Goal: Task Accomplishment & Management: Complete application form

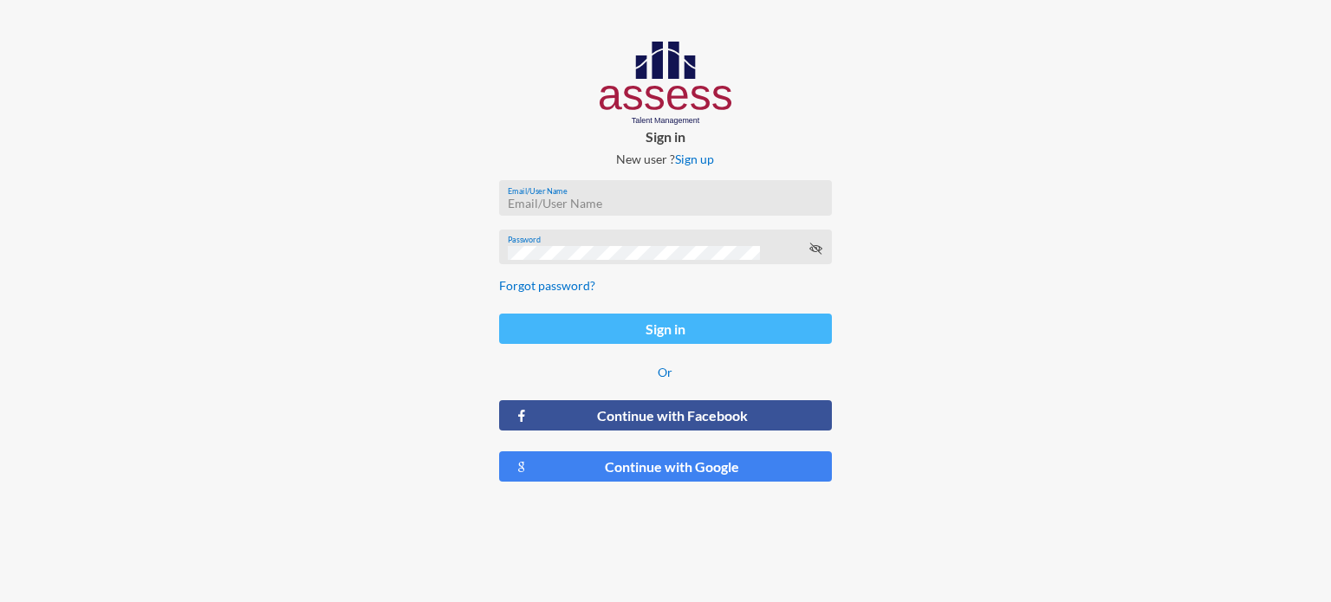
type input "[EMAIL_ADDRESS][DOMAIN_NAME]"
click at [695, 344] on button "Sign in" at bounding box center [665, 329] width 333 height 30
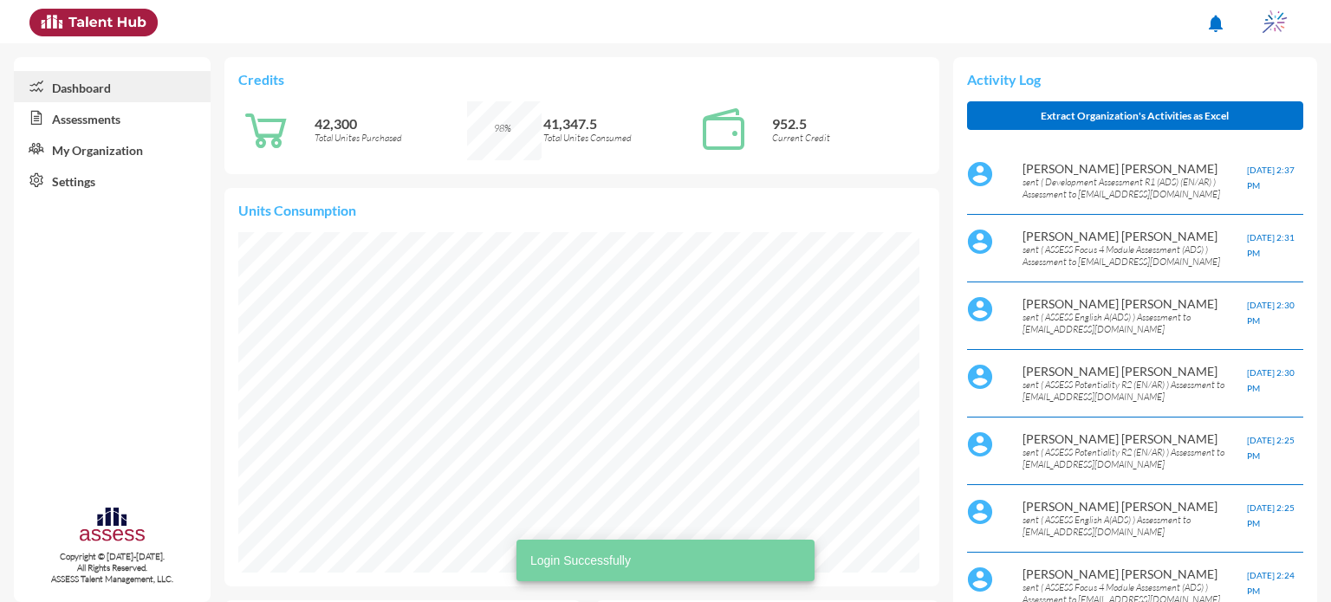
scroll to position [156, 312]
click at [80, 120] on link "Assessments" at bounding box center [112, 117] width 197 height 31
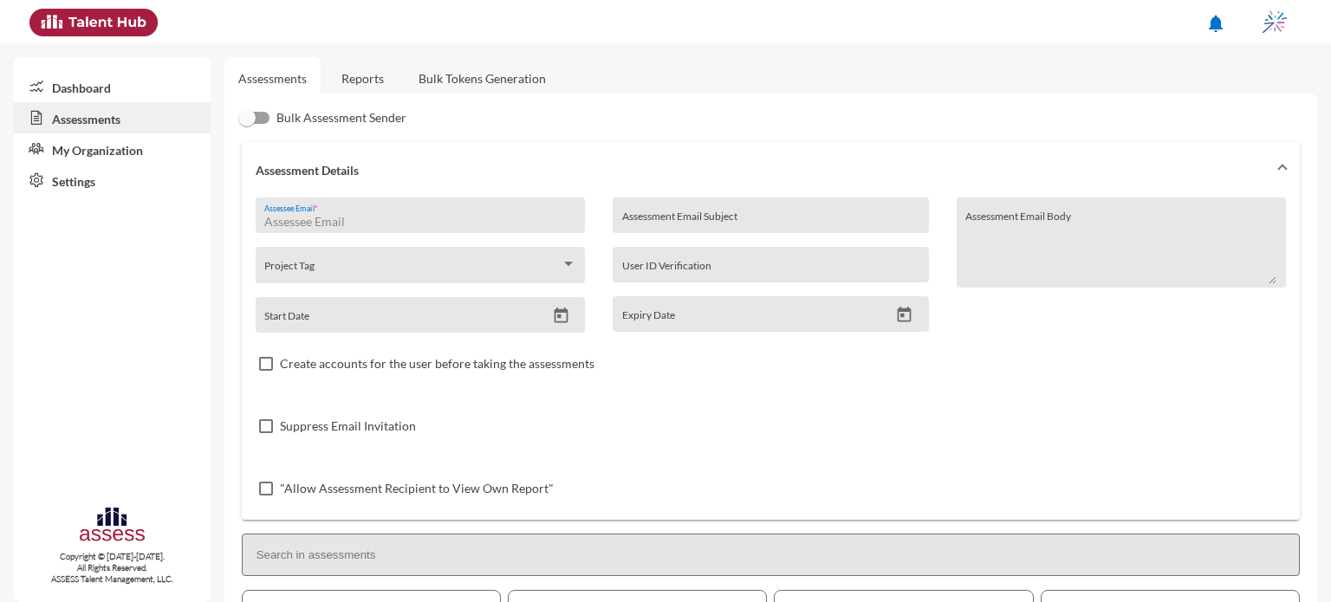
click at [381, 217] on input "Assessee Email *" at bounding box center [419, 222] width 311 height 14
type input "[EMAIL_ADDRESS][DOMAIN_NAME]"
click at [684, 223] on input "Assessment Email Subject" at bounding box center [770, 222] width 297 height 14
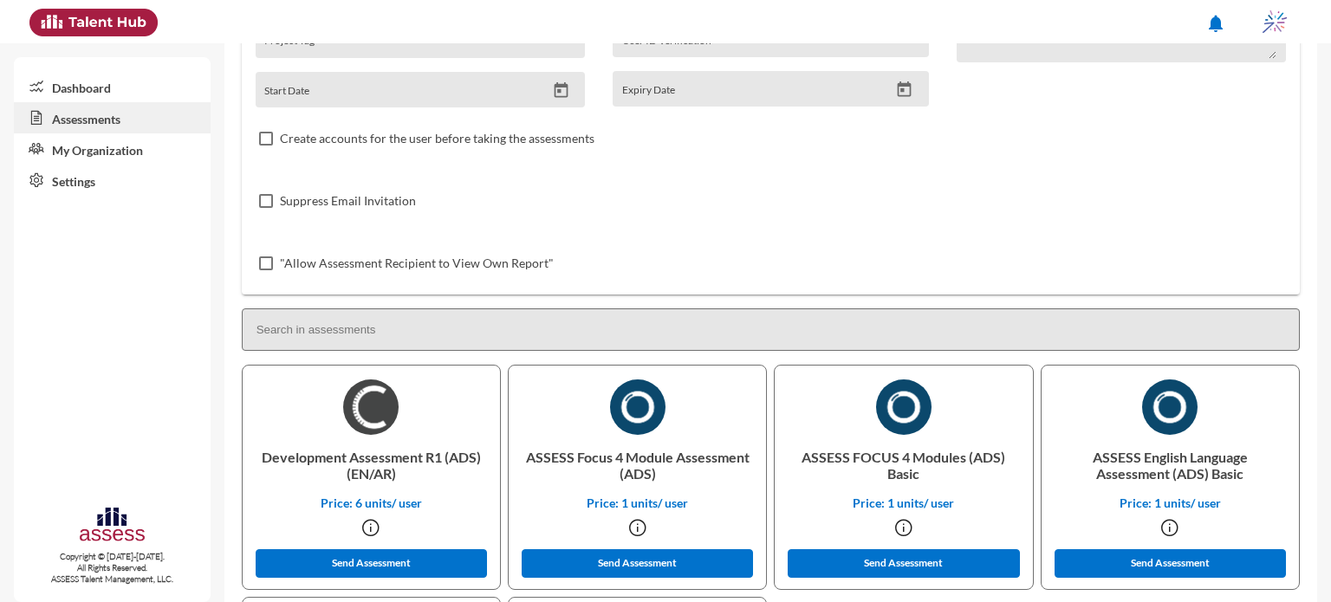
scroll to position [481, 0]
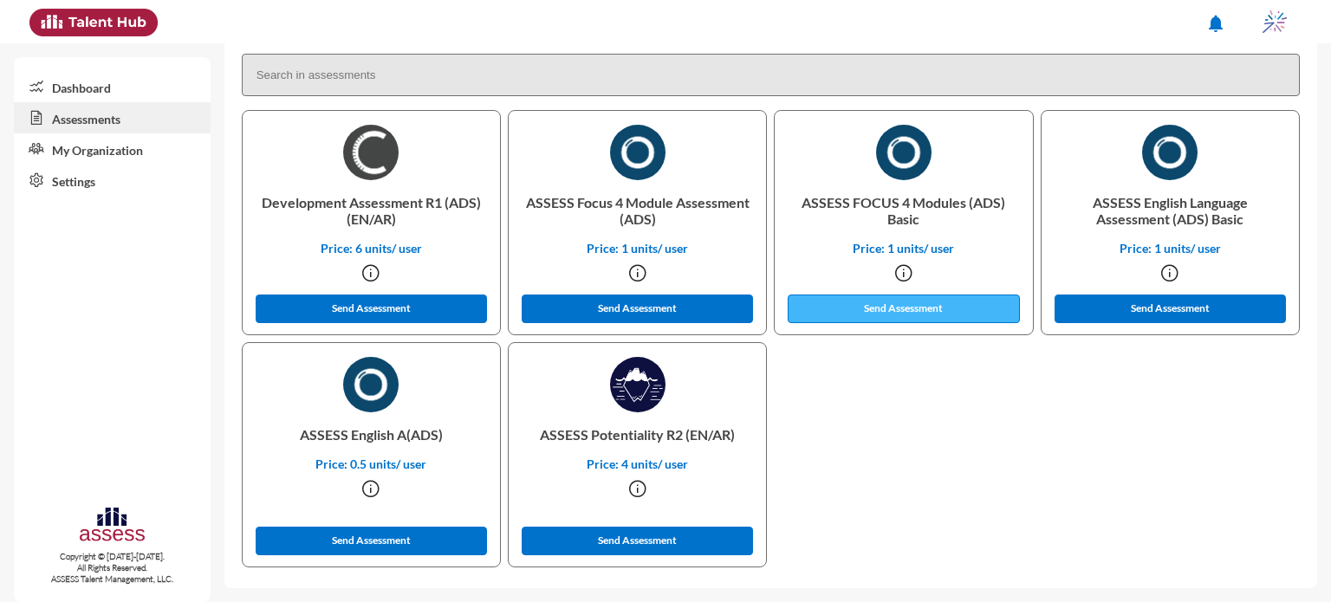
click at [908, 304] on button "Send Assessment" at bounding box center [904, 309] width 232 height 29
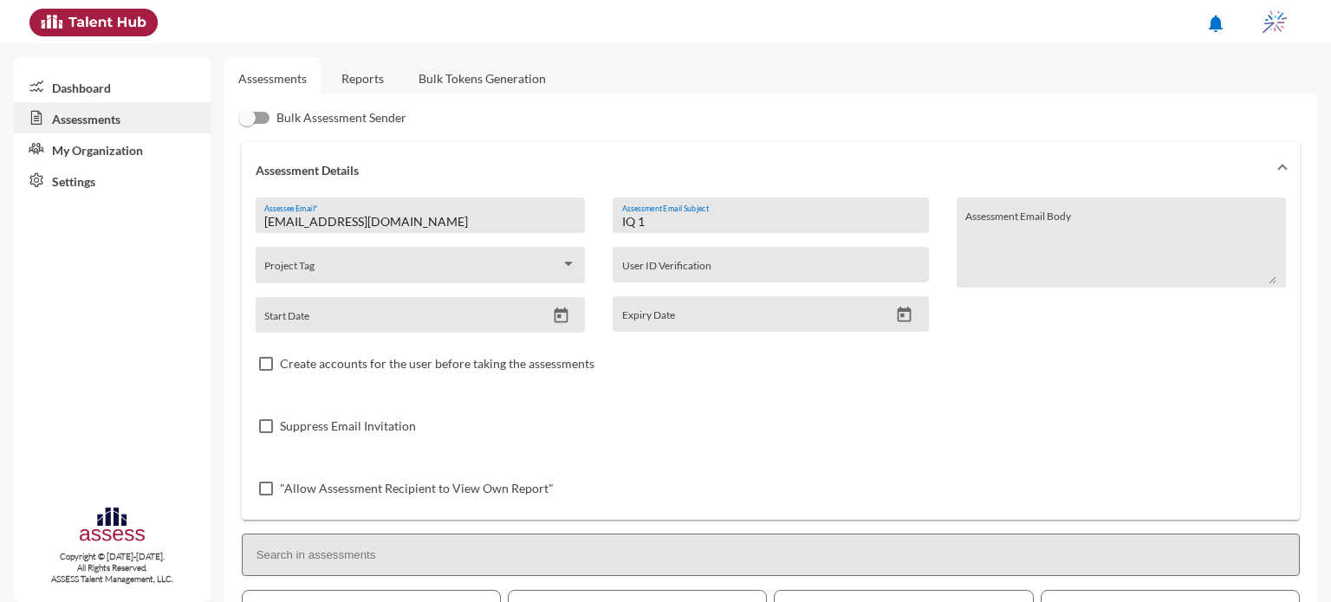
click at [669, 220] on input "IQ 1" at bounding box center [770, 222] width 297 height 14
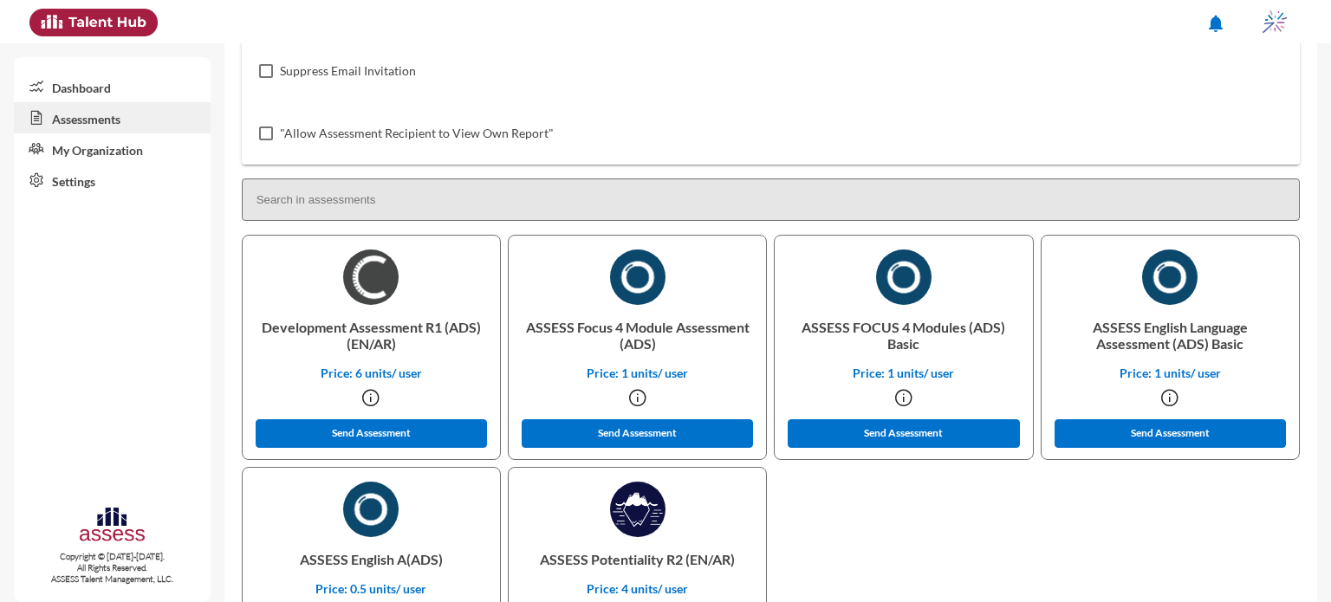
scroll to position [356, 0]
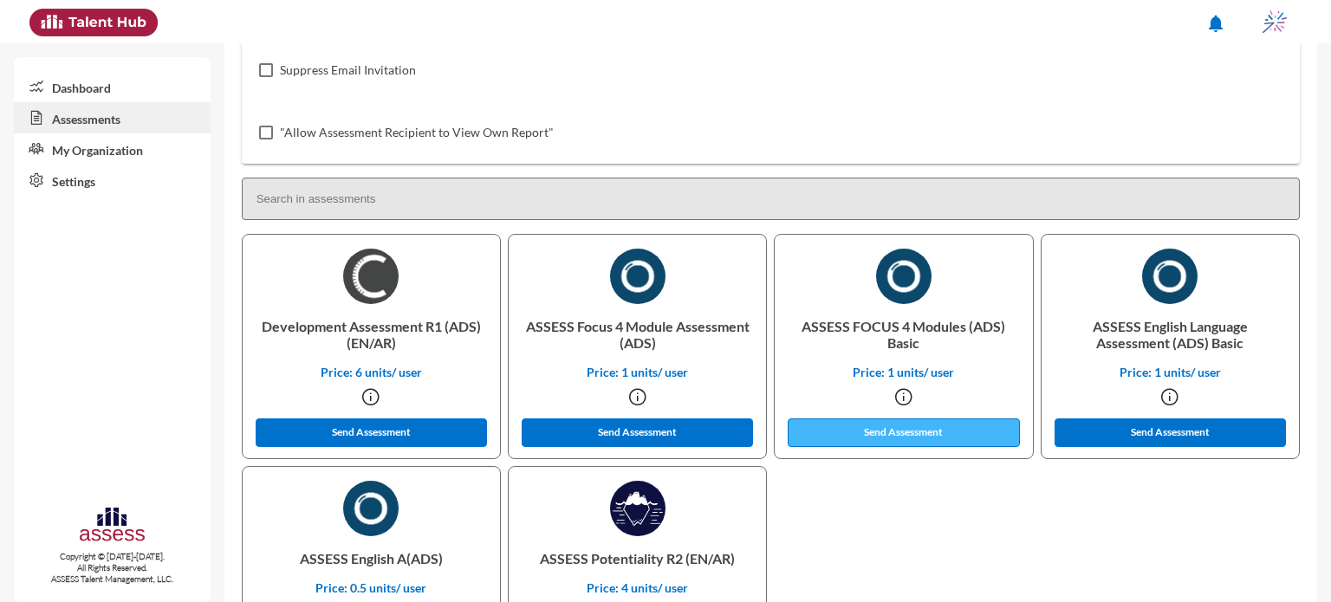
type input "IQ 2"
click at [908, 438] on button "Send Assessment" at bounding box center [904, 432] width 232 height 29
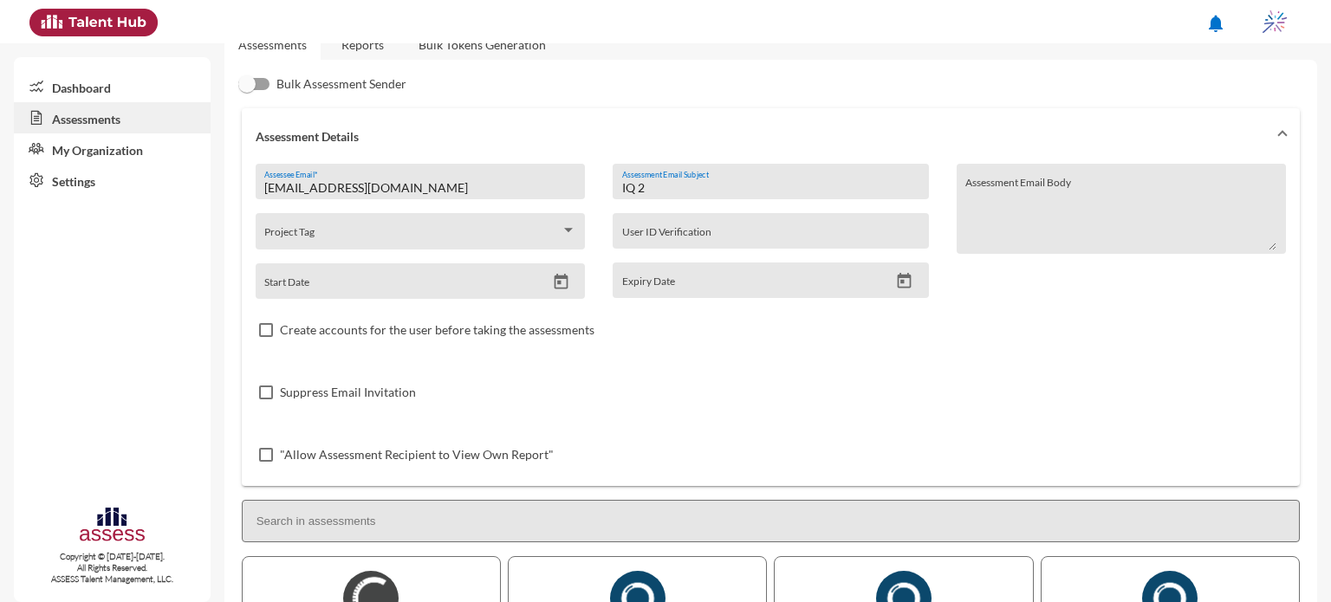
scroll to position [0, 0]
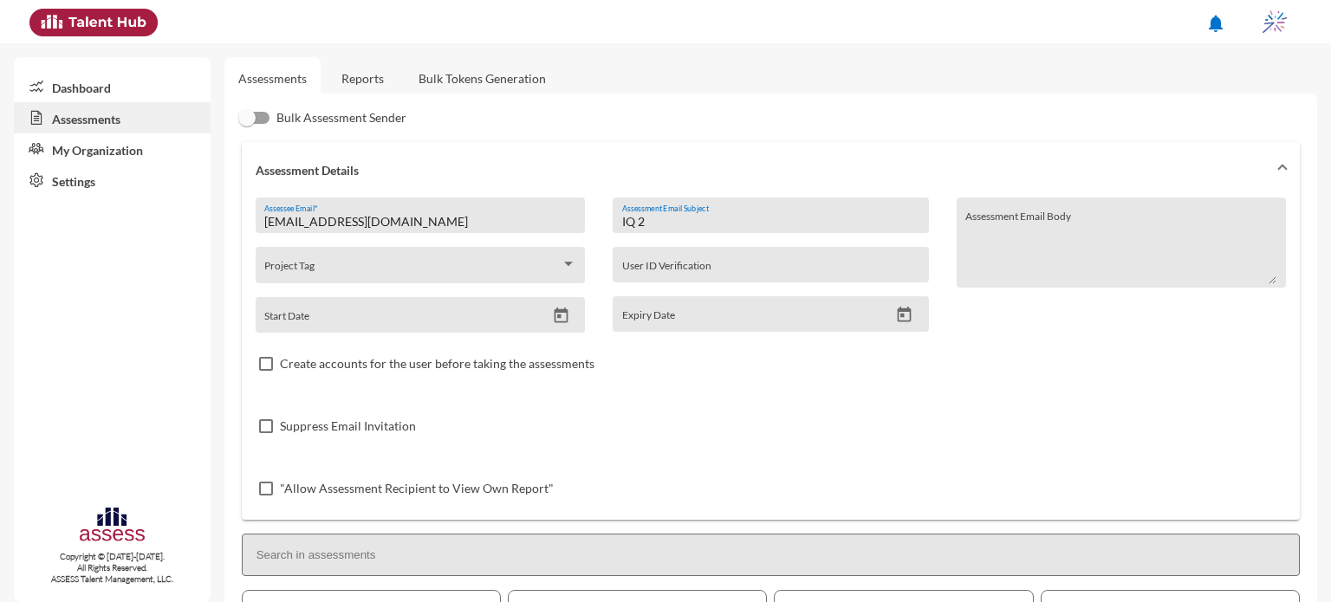
click at [658, 217] on input "IQ 2" at bounding box center [770, 222] width 297 height 14
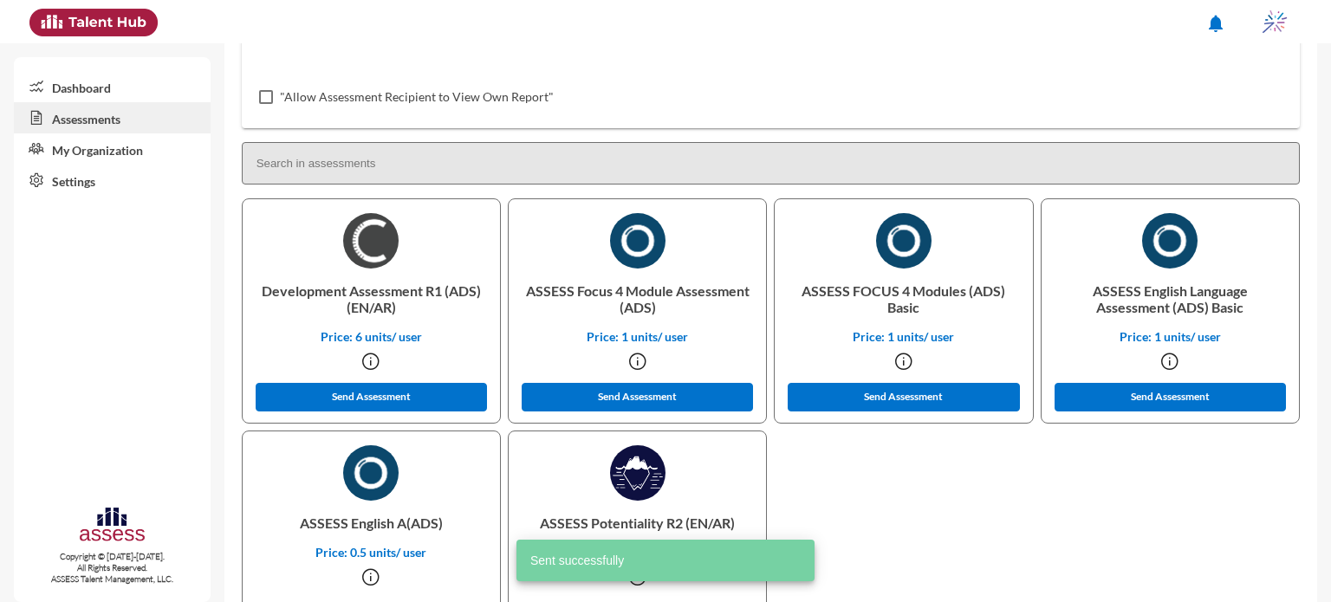
scroll to position [395, 0]
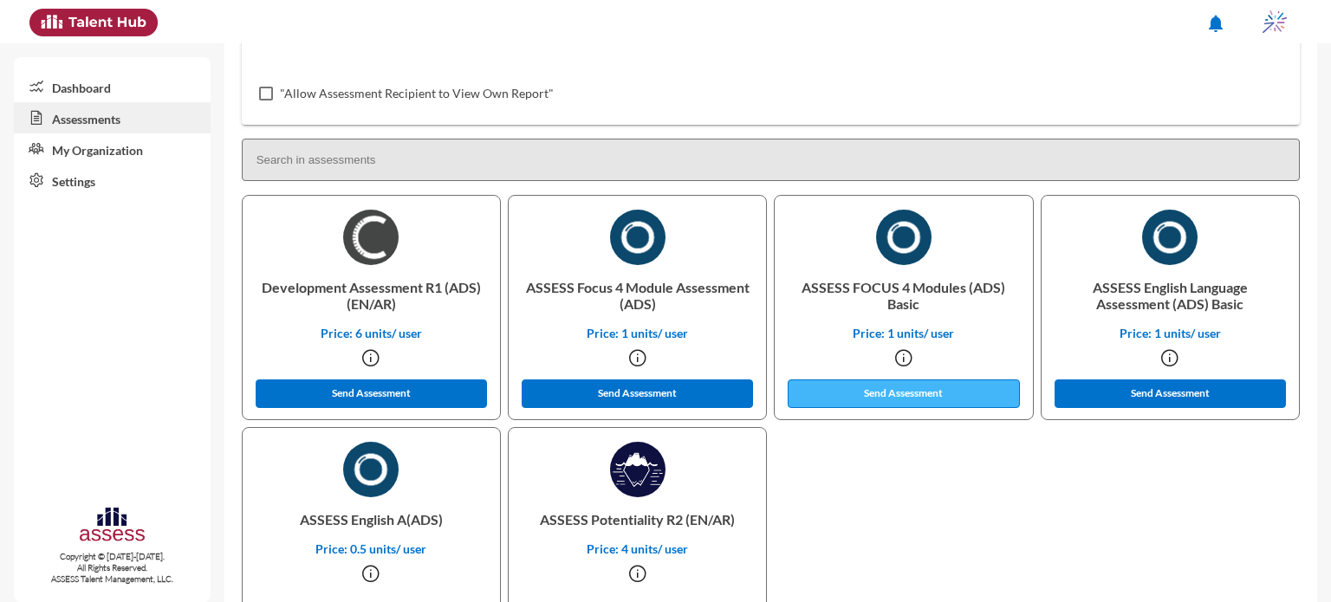
click at [917, 391] on button "Send Assessment" at bounding box center [904, 393] width 232 height 29
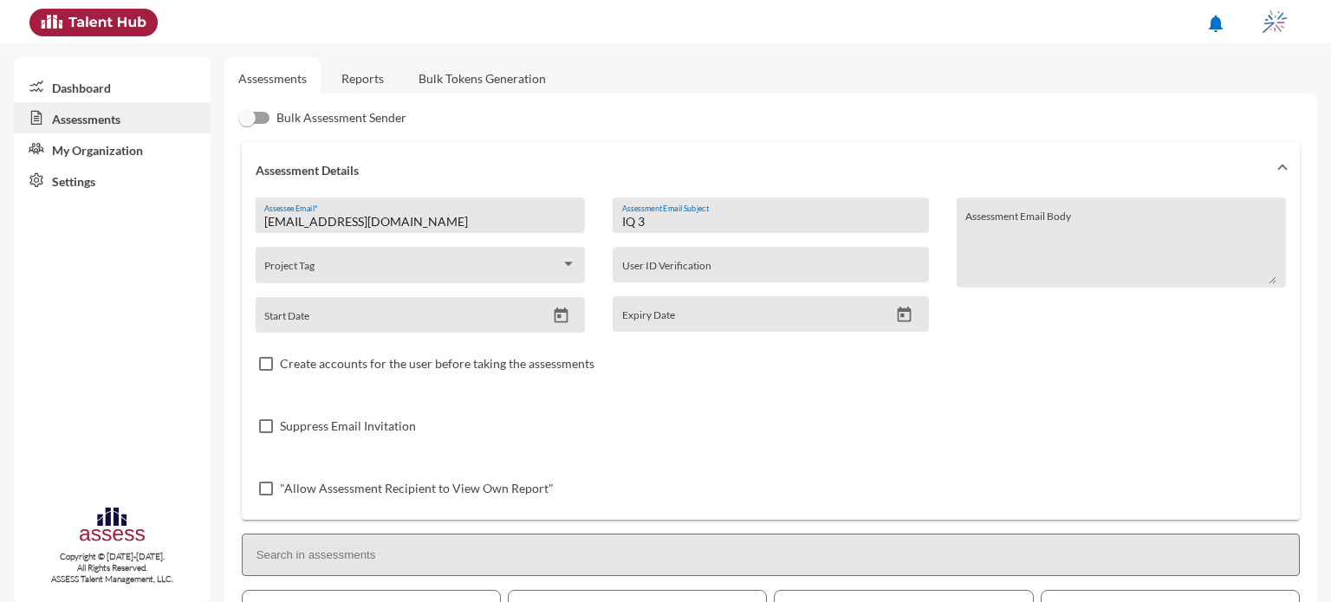
drag, startPoint x: 671, startPoint y: 222, endPoint x: 549, endPoint y: 249, distance: 125.1
click at [549, 249] on div "[EMAIL_ADDRESS][DOMAIN_NAME] Assessee Email * Project Tag Start Date IQ 3 Asses…" at bounding box center [771, 359] width 1030 height 322
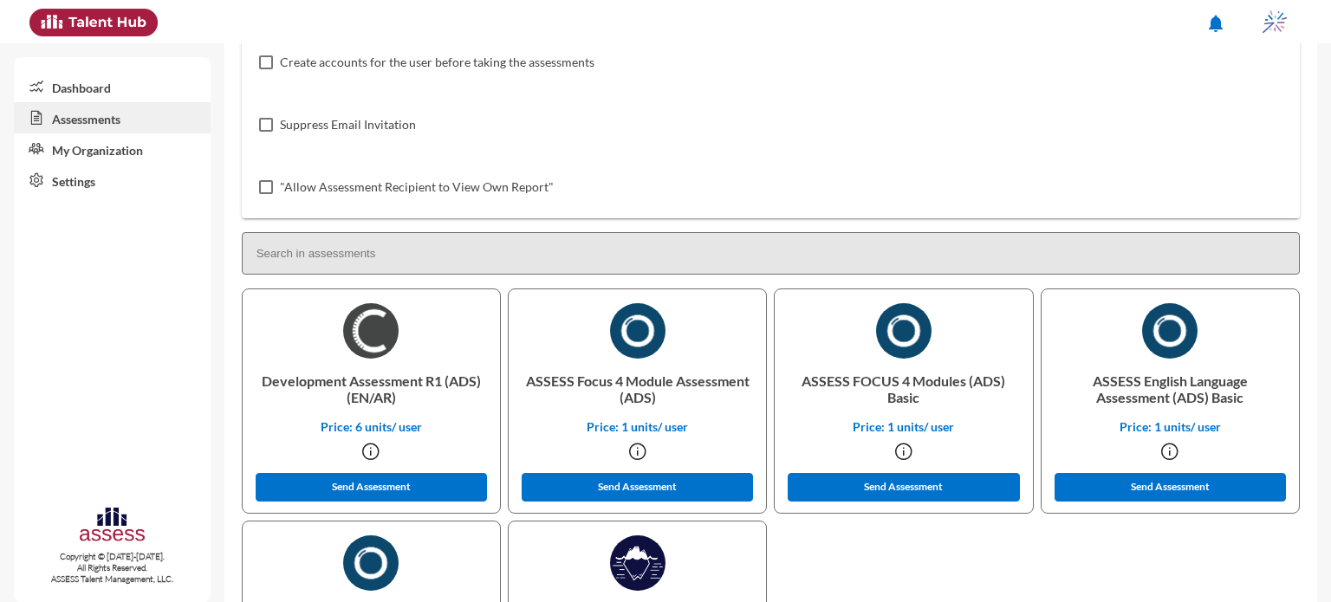
scroll to position [321, 0]
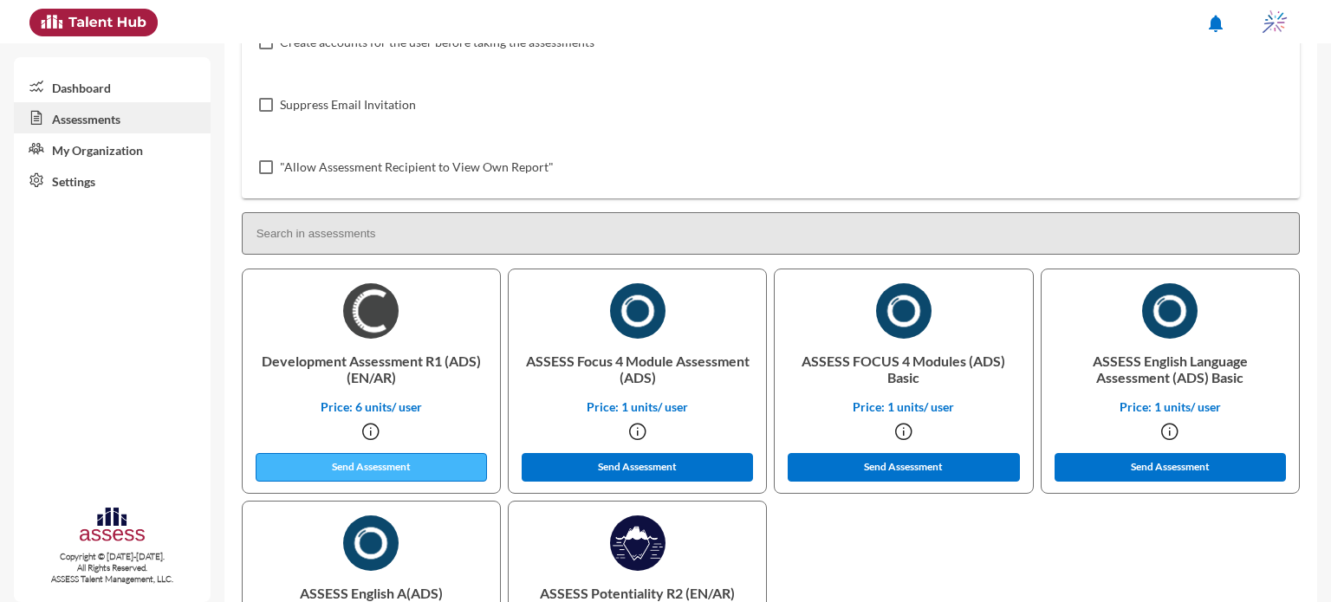
click at [423, 463] on button "Send Assessment" at bounding box center [372, 467] width 232 height 29
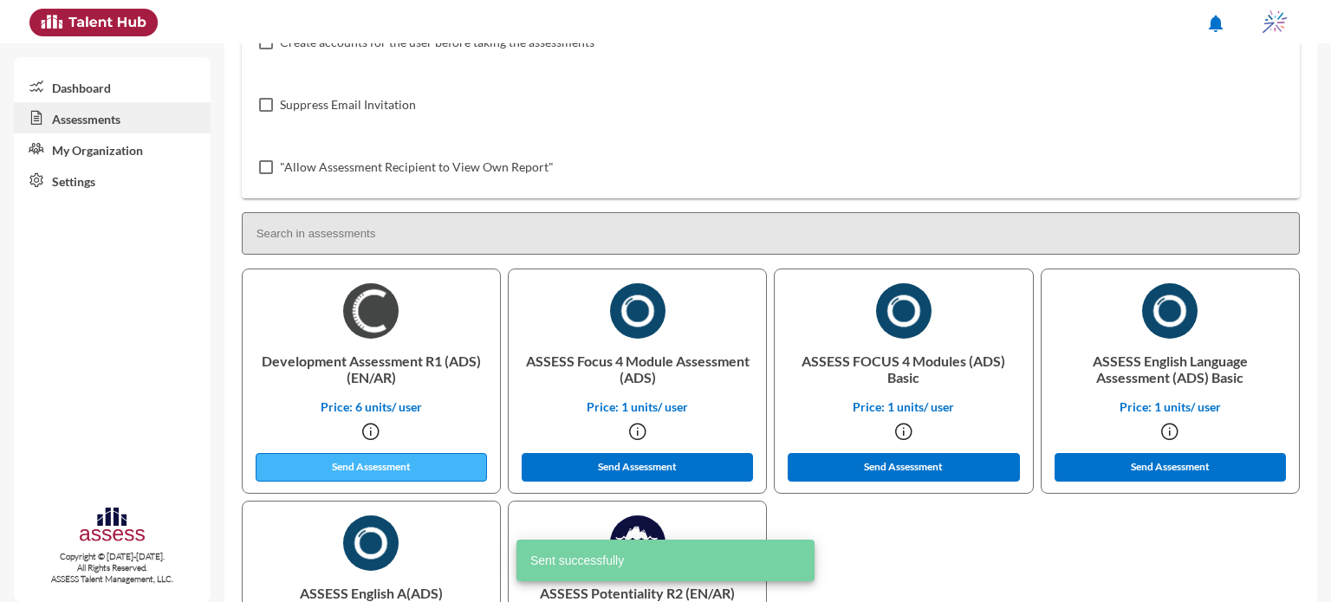
scroll to position [0, 0]
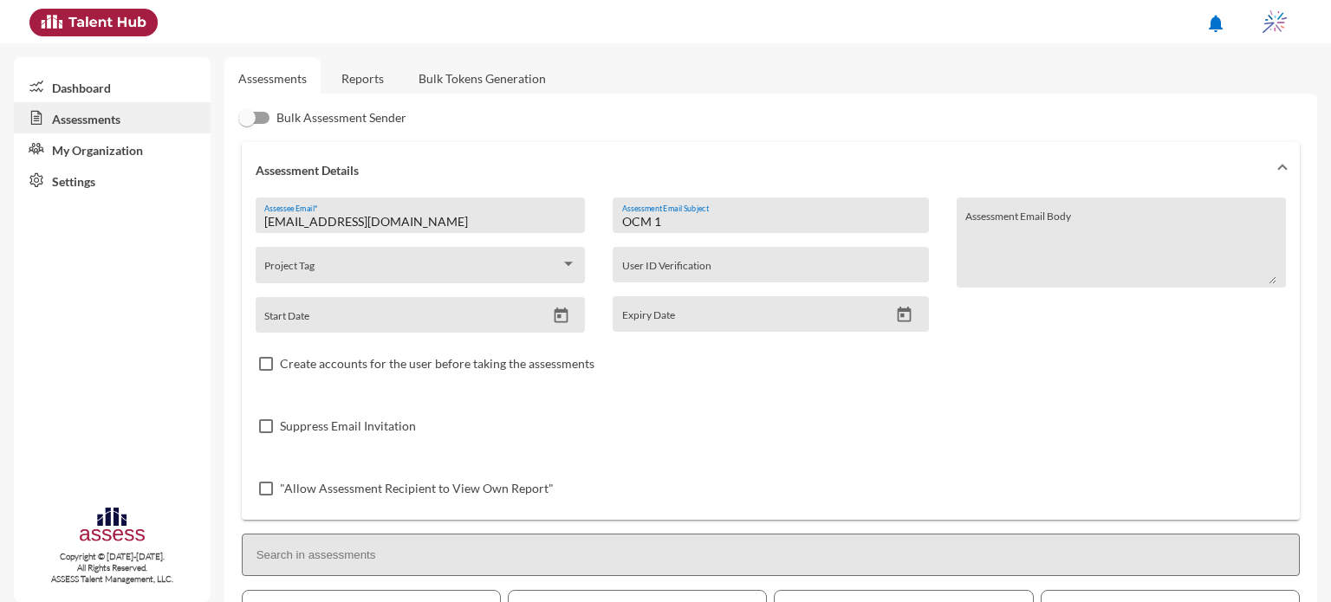
click at [672, 225] on input "OCM 1" at bounding box center [770, 222] width 297 height 14
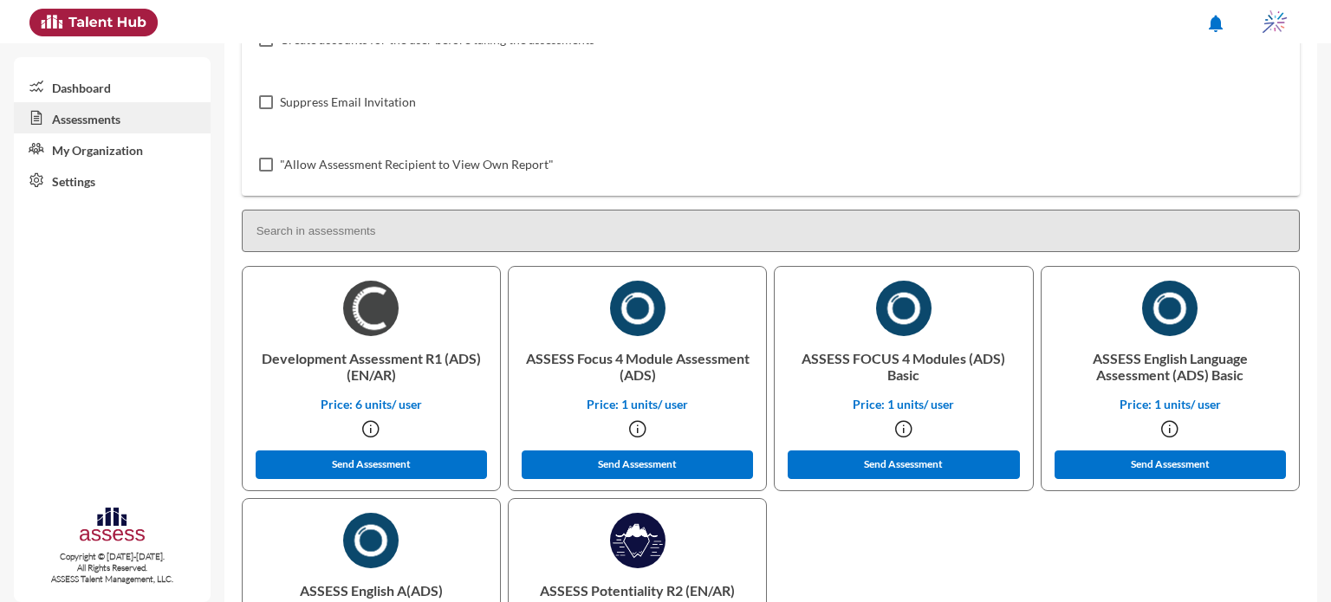
scroll to position [329, 0]
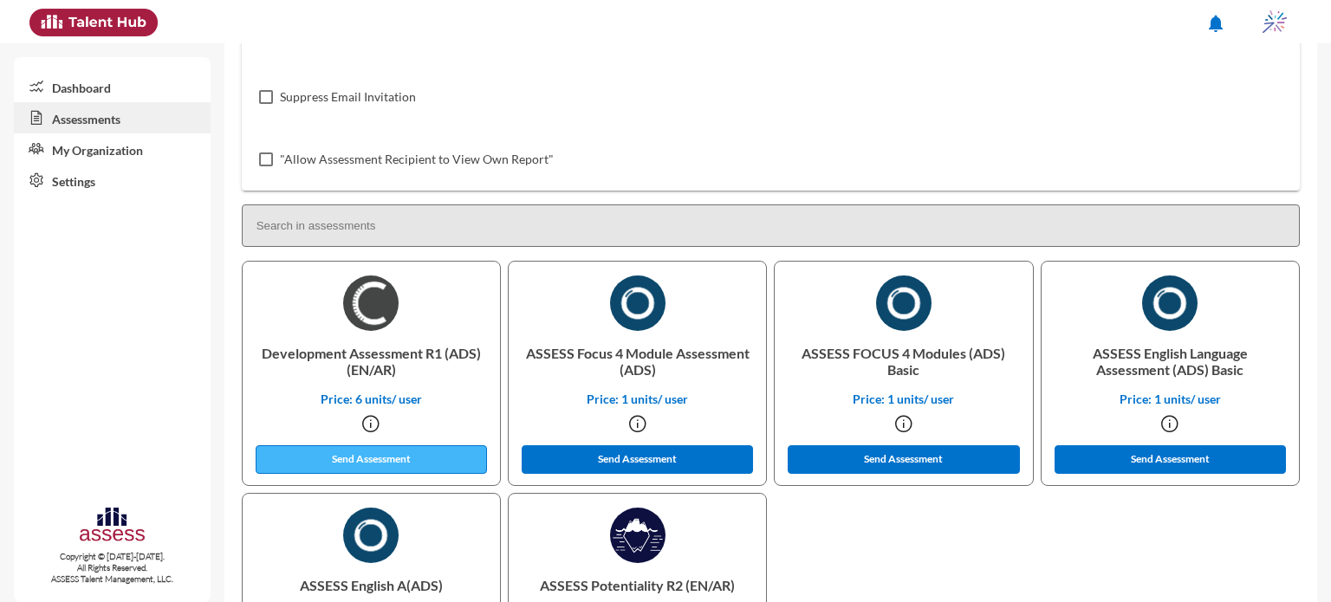
click at [379, 458] on button "Send Assessment" at bounding box center [372, 459] width 232 height 29
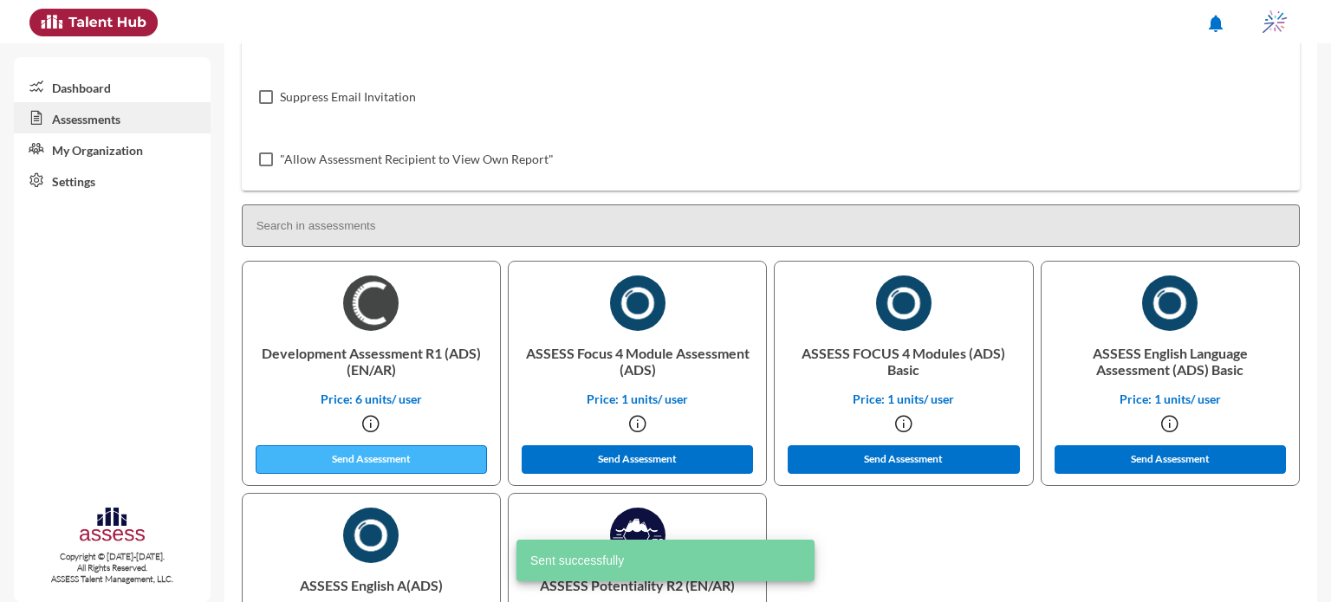
scroll to position [0, 0]
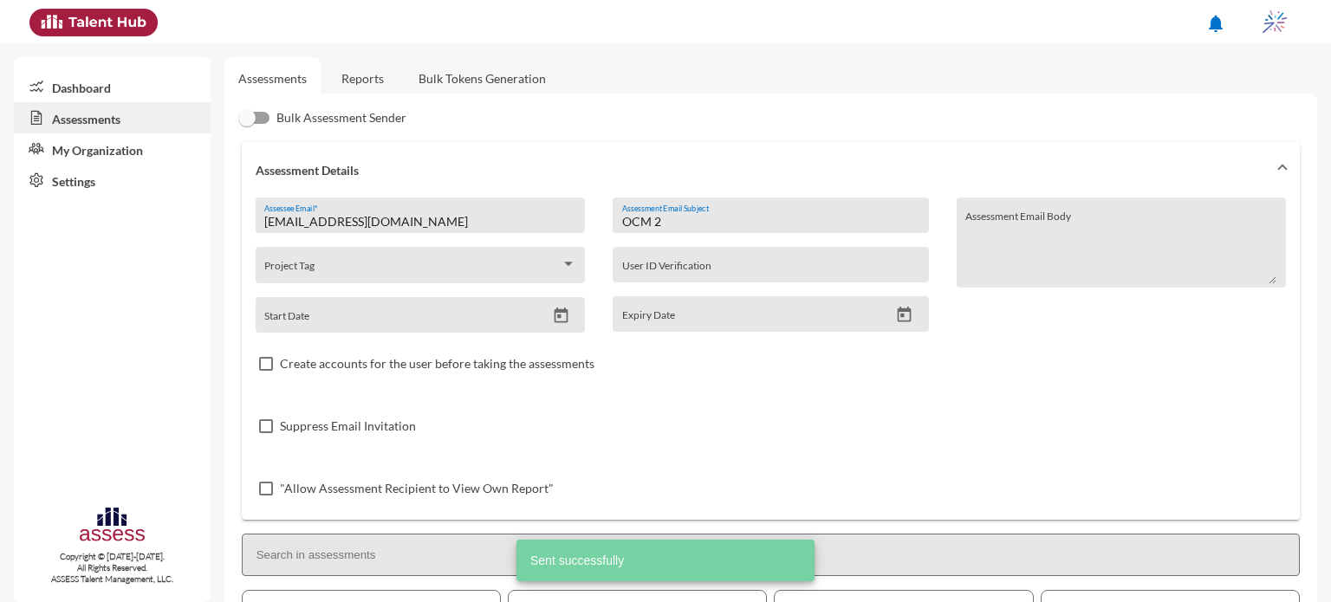
click at [662, 224] on input "OCM 2" at bounding box center [770, 222] width 297 height 14
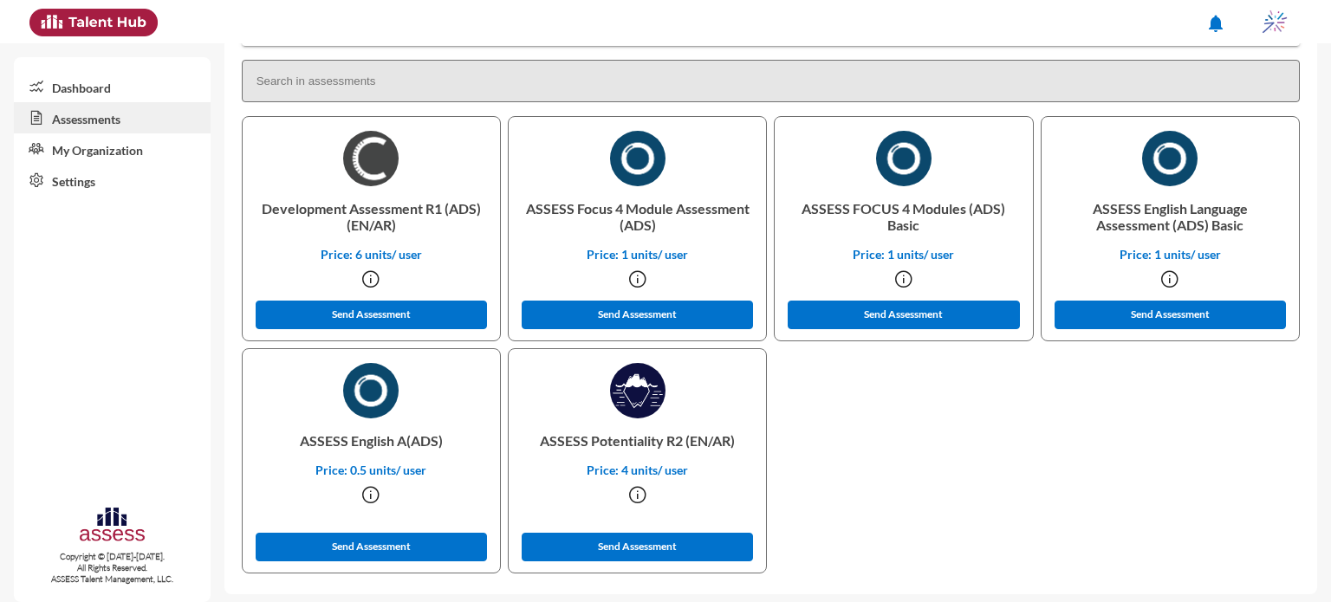
scroll to position [481, 0]
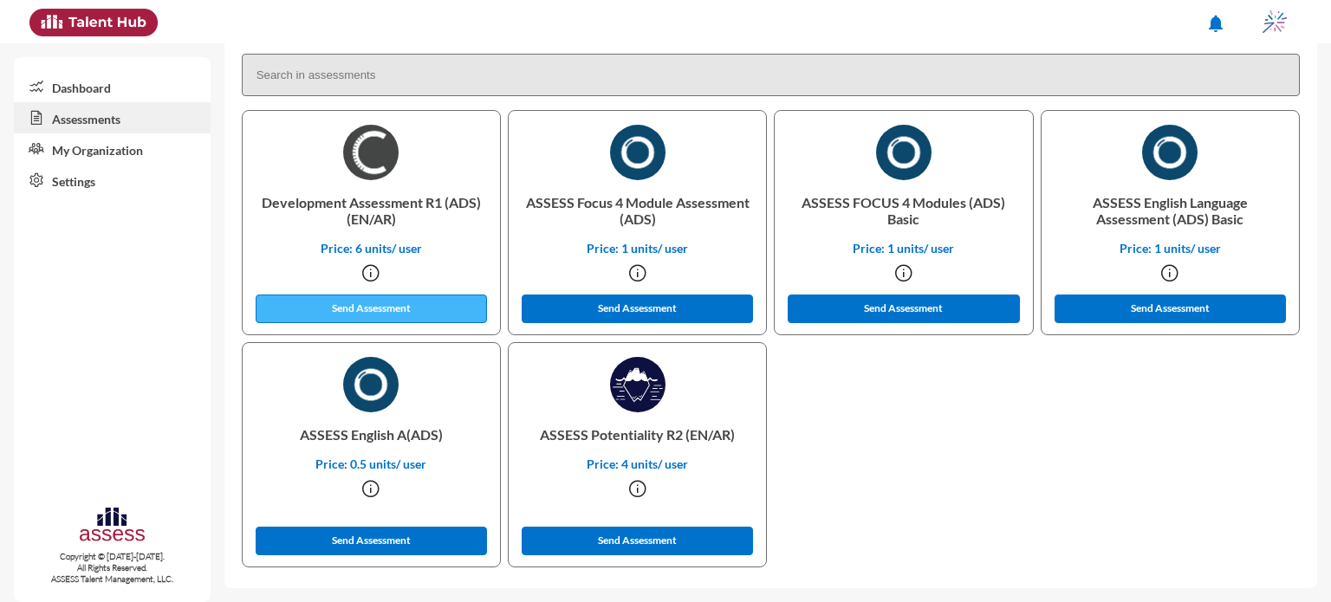
type input "OCM 3"
click at [409, 309] on button "Send Assessment" at bounding box center [372, 309] width 232 height 29
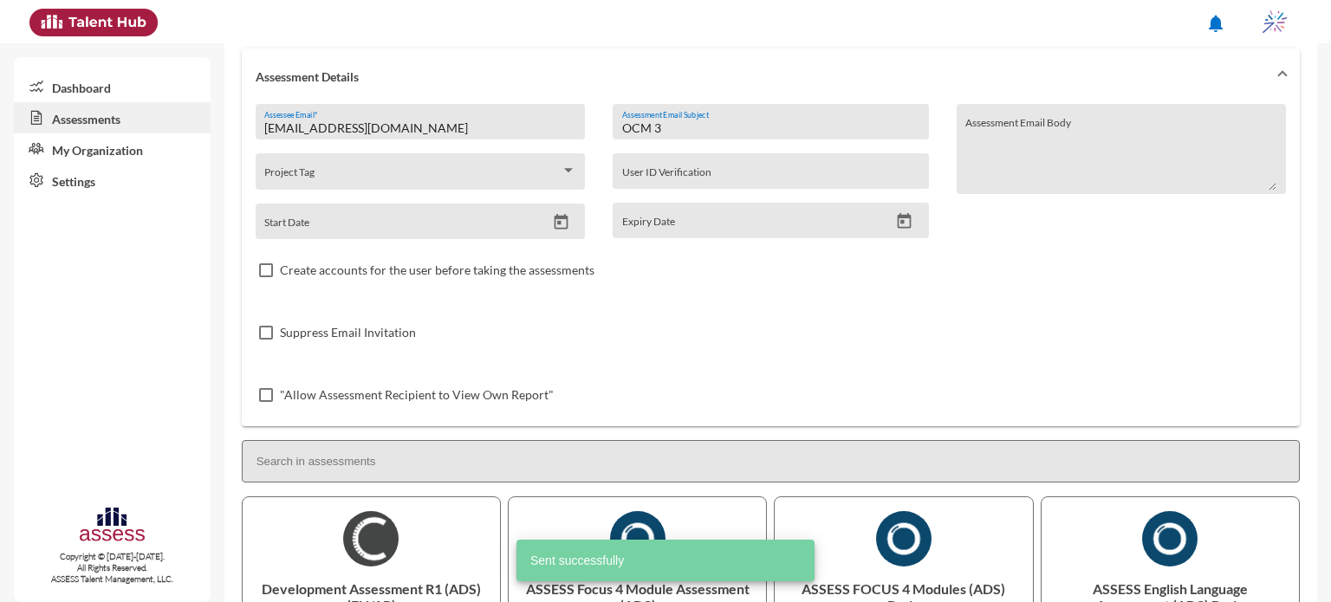
scroll to position [0, 0]
